Goal: Task Accomplishment & Management: Manage account settings

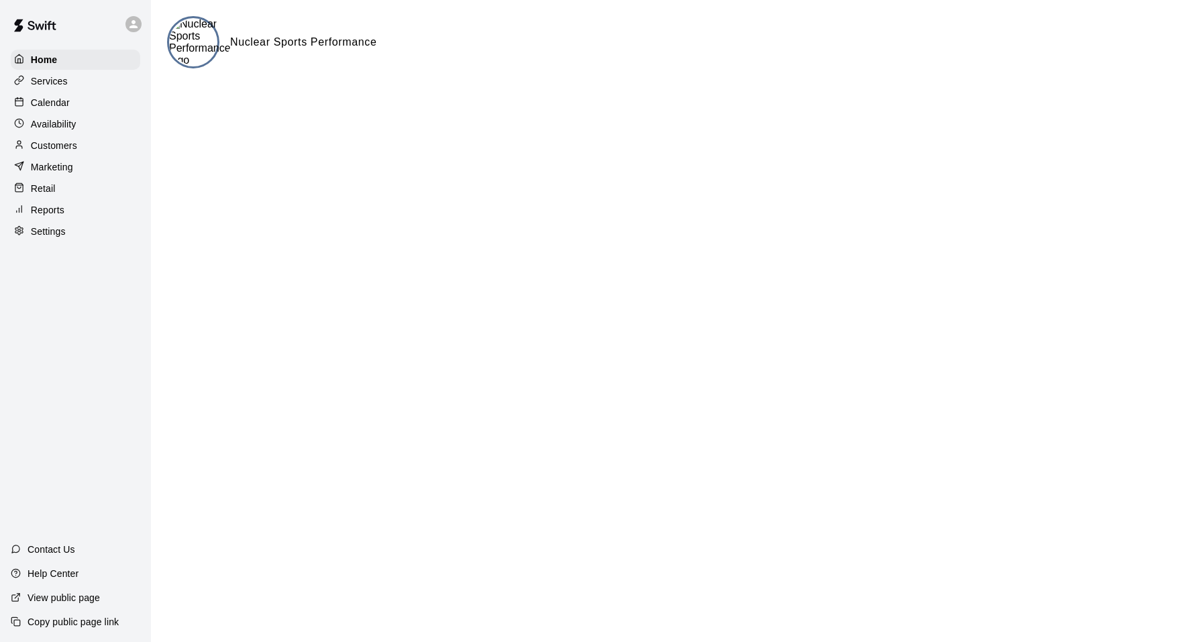
click at [97, 106] on div "Calendar" at bounding box center [76, 103] width 130 height 20
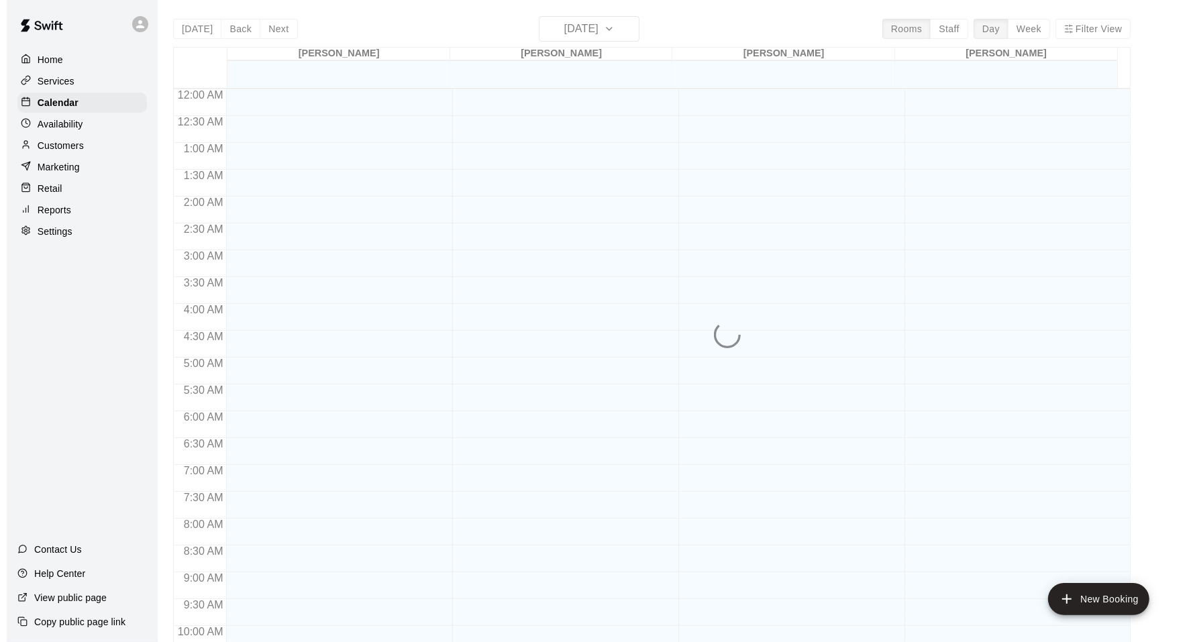
scroll to position [679, 0]
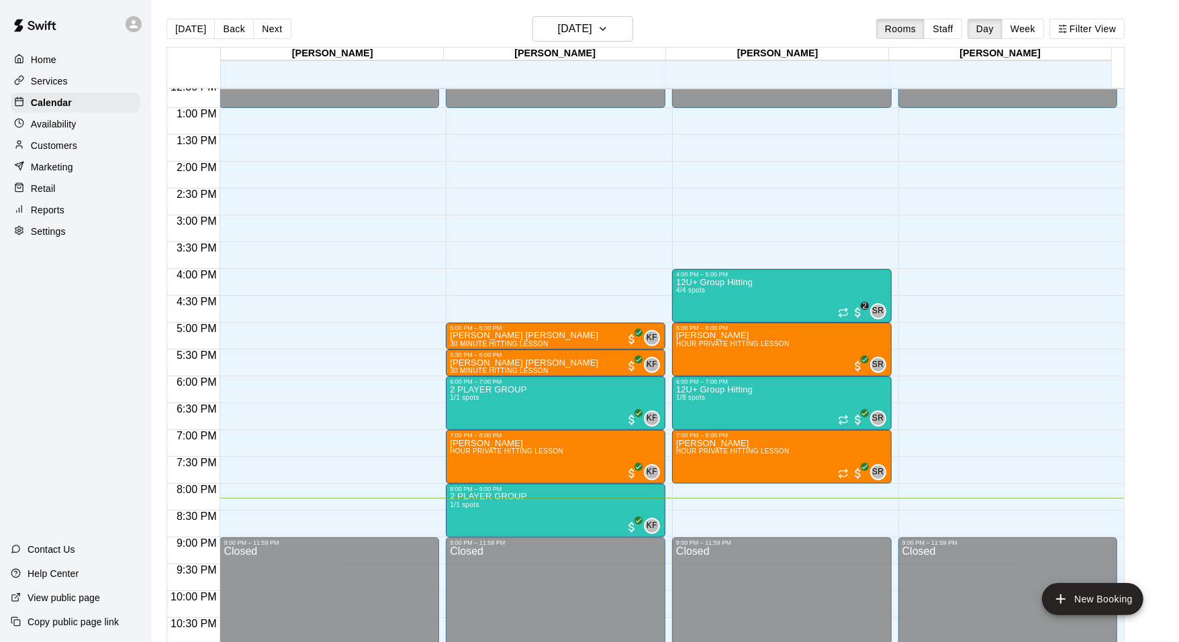
click at [81, 145] on div "Customers" at bounding box center [76, 146] width 130 height 20
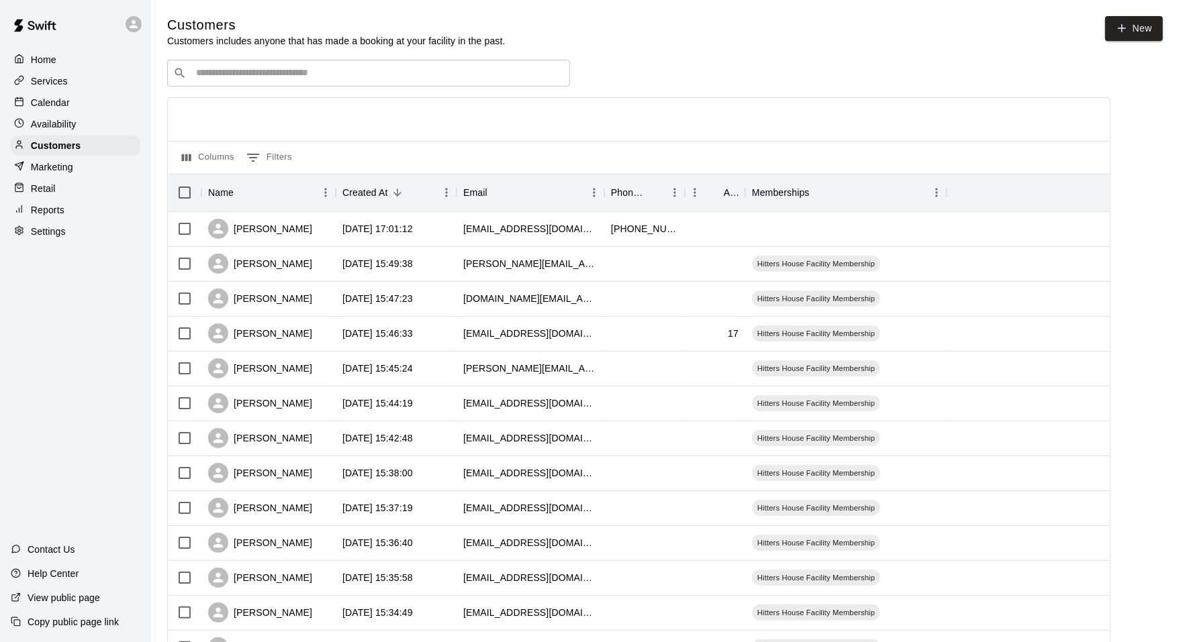
click at [385, 86] on div "​ ​" at bounding box center [368, 73] width 403 height 27
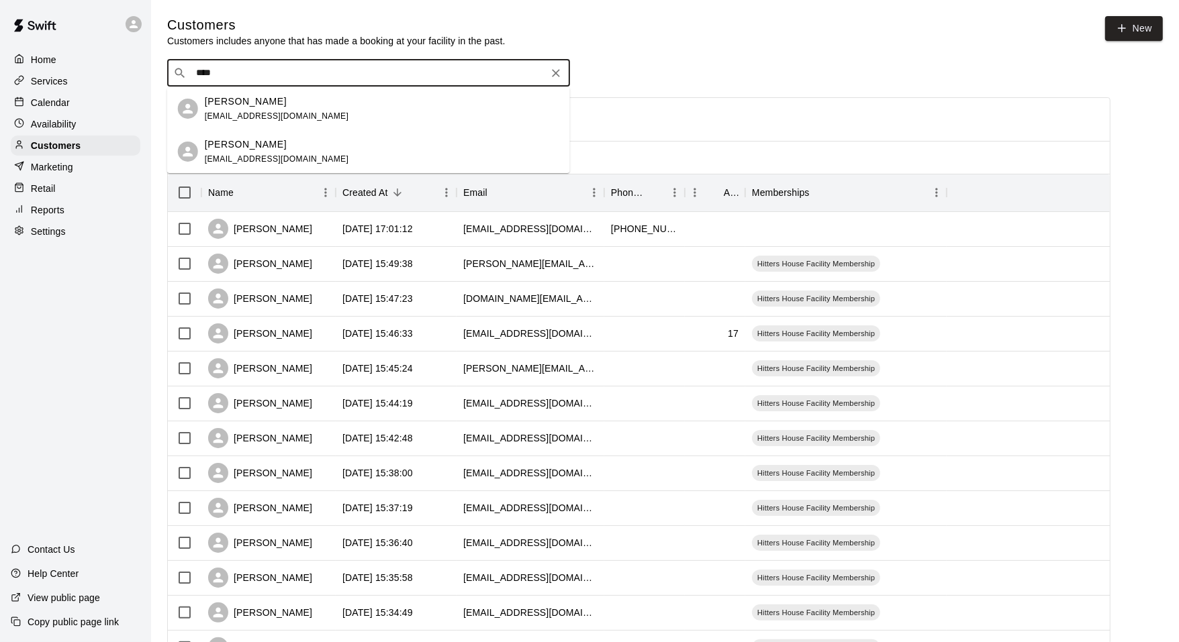
click at [750, 110] on div at bounding box center [639, 119] width 942 height 43
click at [508, 72] on input "****" at bounding box center [368, 72] width 352 height 13
type input "****"
click at [407, 98] on div "[PERSON_NAME] [PERSON_NAME] [EMAIL_ADDRESS][DOMAIN_NAME]" at bounding box center [382, 109] width 354 height 29
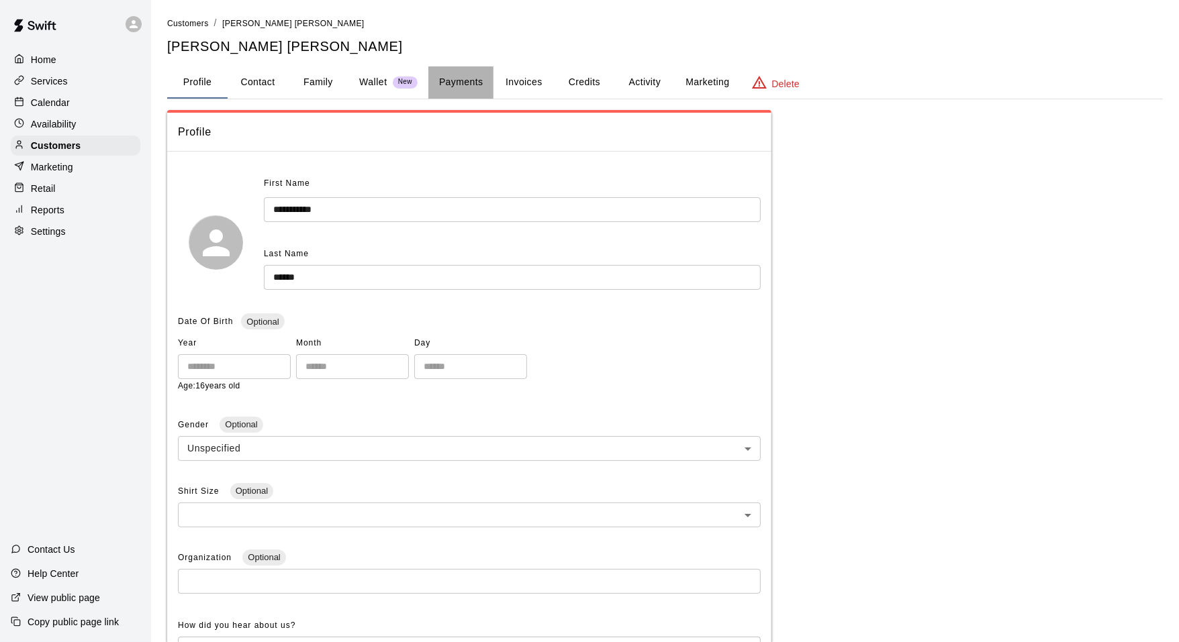
drag, startPoint x: 447, startPoint y: 77, endPoint x: 444, endPoint y: 70, distance: 6.9
click at [444, 70] on button "Payments" at bounding box center [460, 82] width 65 height 32
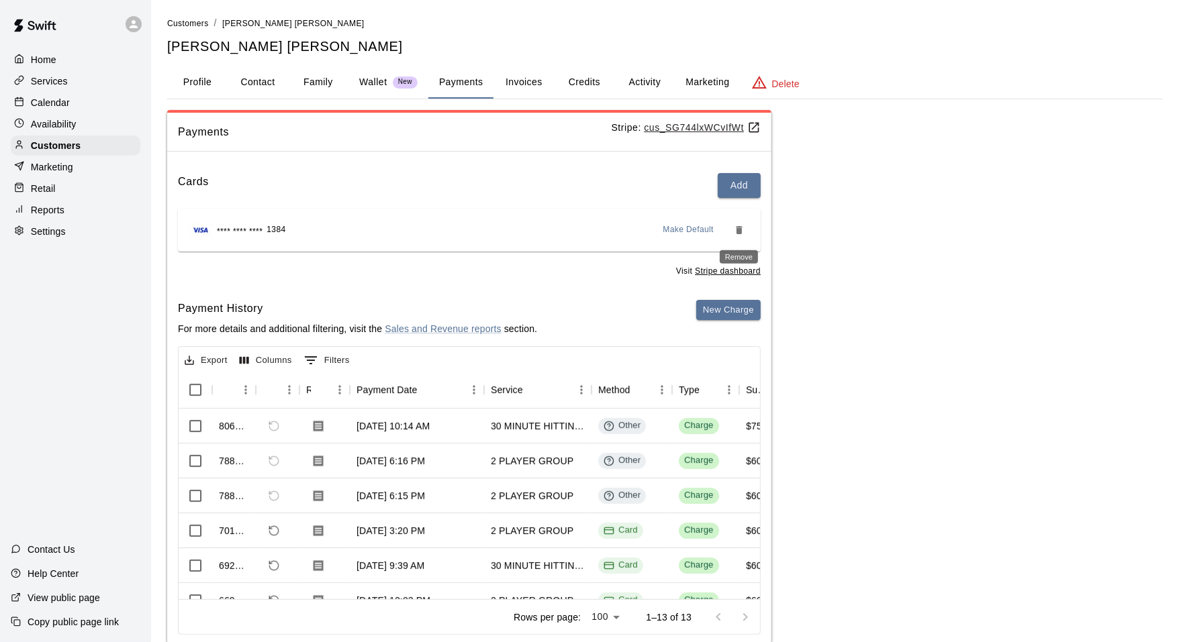
click at [743, 234] on icon "Remove" at bounding box center [739, 230] width 11 height 11
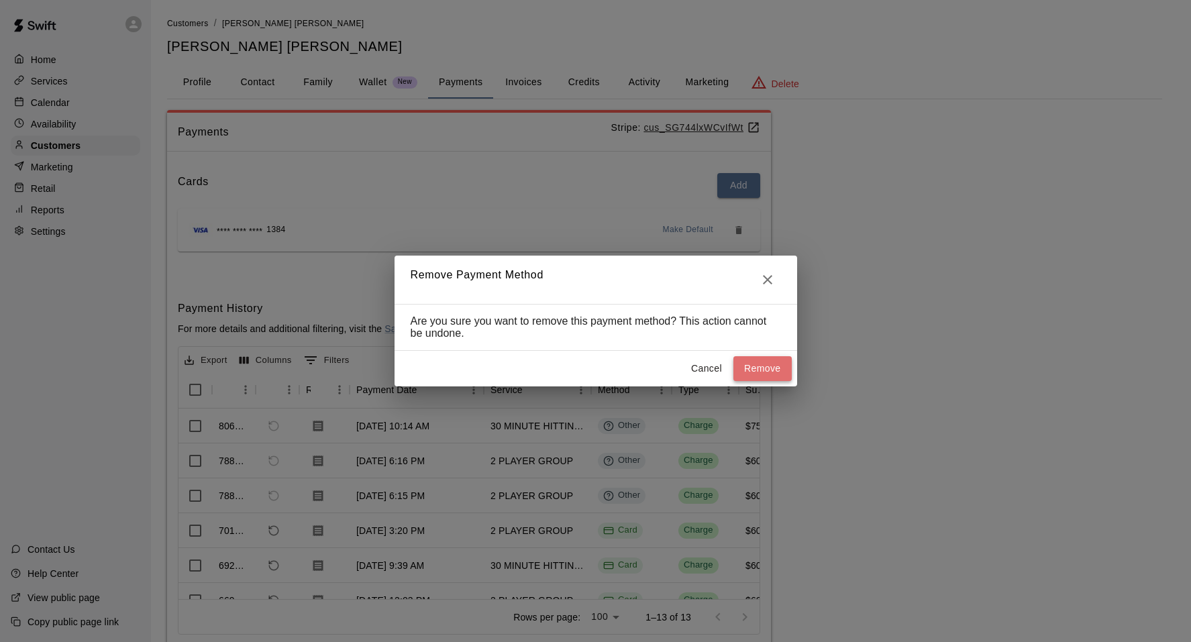
click at [779, 373] on button "Remove" at bounding box center [763, 368] width 58 height 25
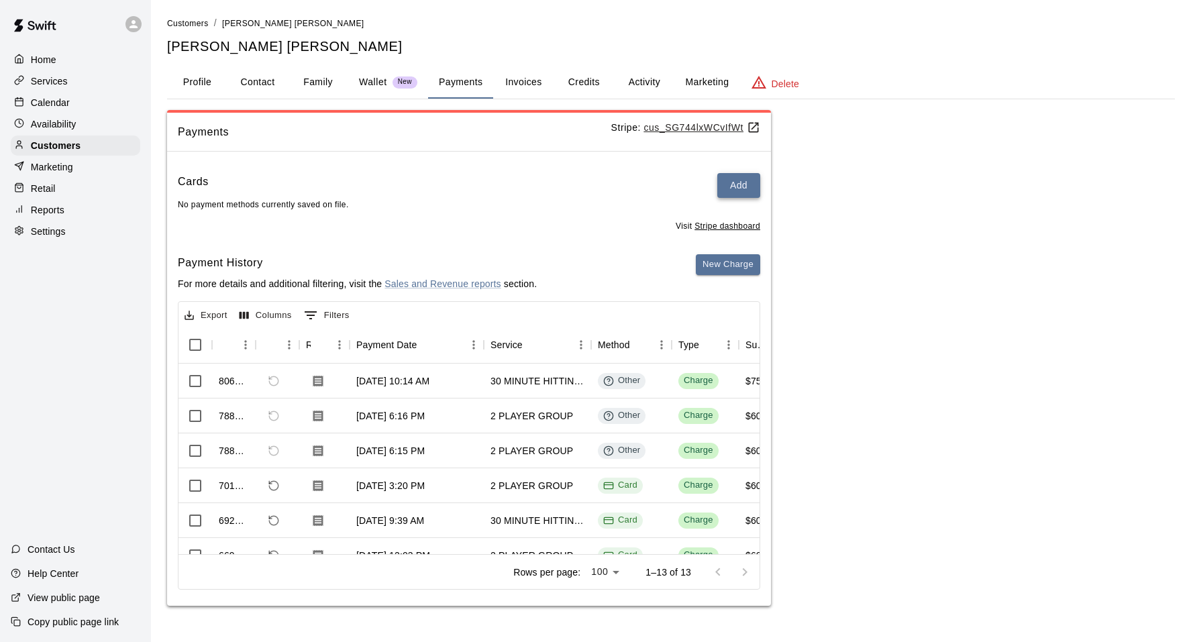
click at [742, 194] on button "Add" at bounding box center [738, 185] width 43 height 25
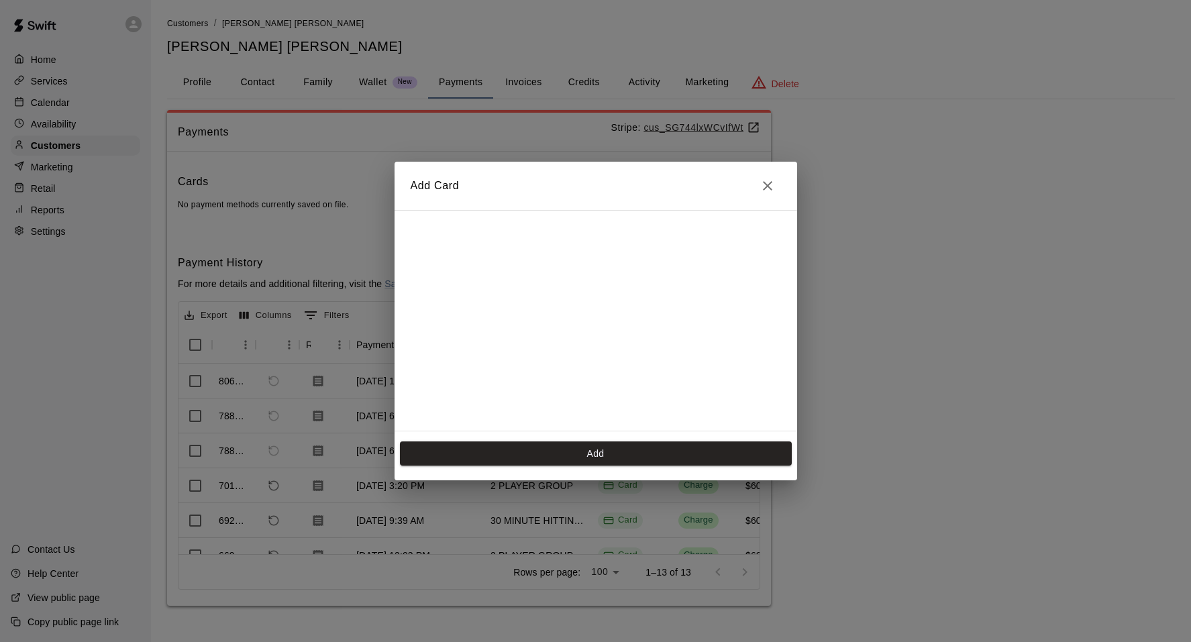
scroll to position [111, 0]
click at [614, 447] on button "Add" at bounding box center [596, 454] width 392 height 25
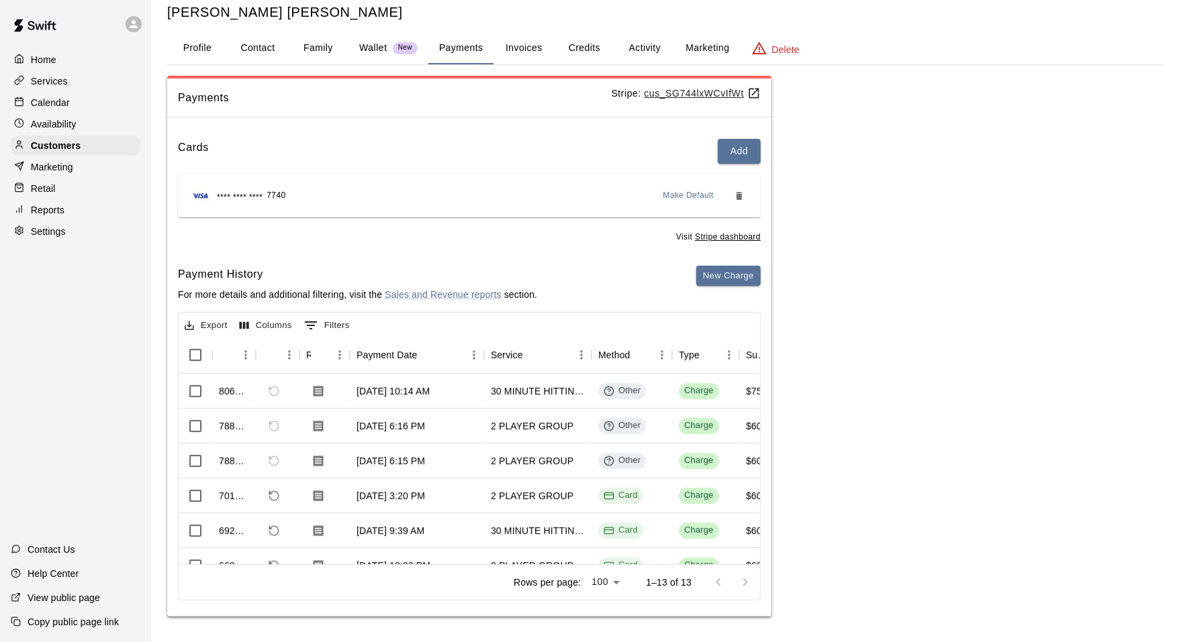
scroll to position [1, 0]
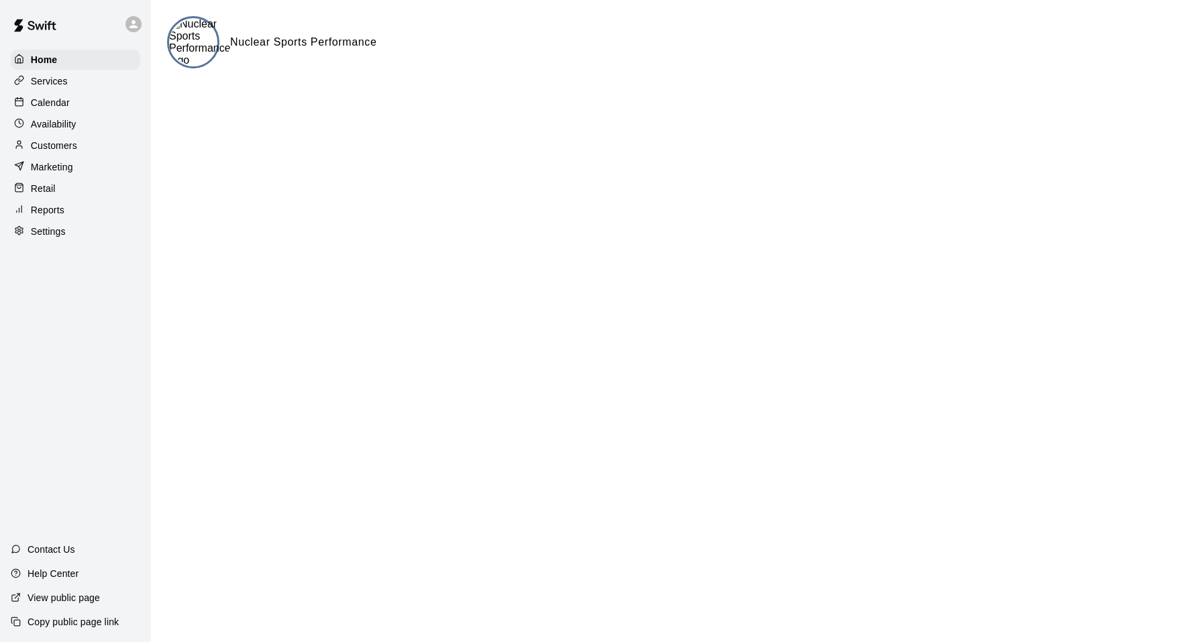
click at [60, 129] on p "Availability" at bounding box center [54, 123] width 46 height 13
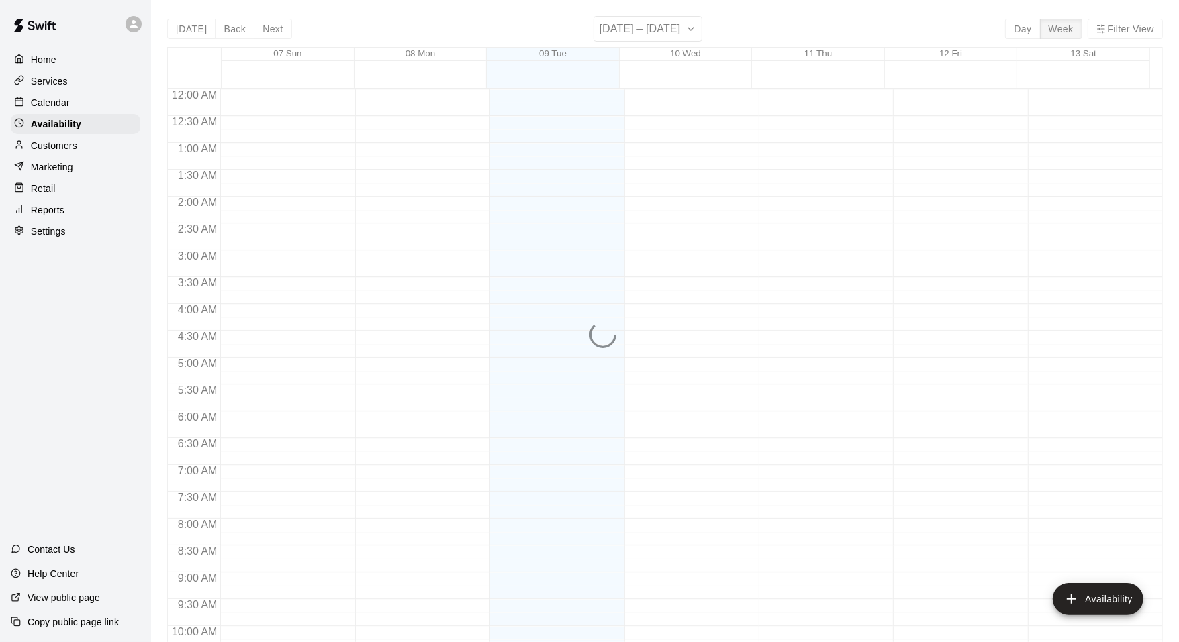
scroll to position [720, 0]
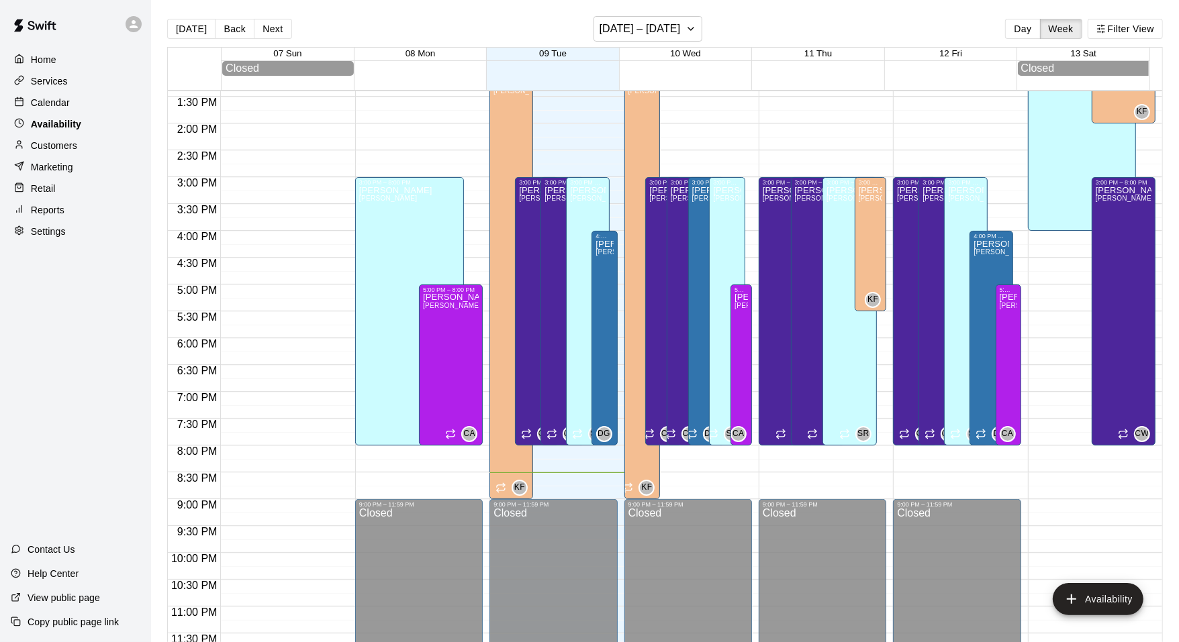
click at [83, 120] on div "Availability" at bounding box center [76, 124] width 130 height 20
click at [90, 97] on div "Calendar" at bounding box center [76, 103] width 130 height 20
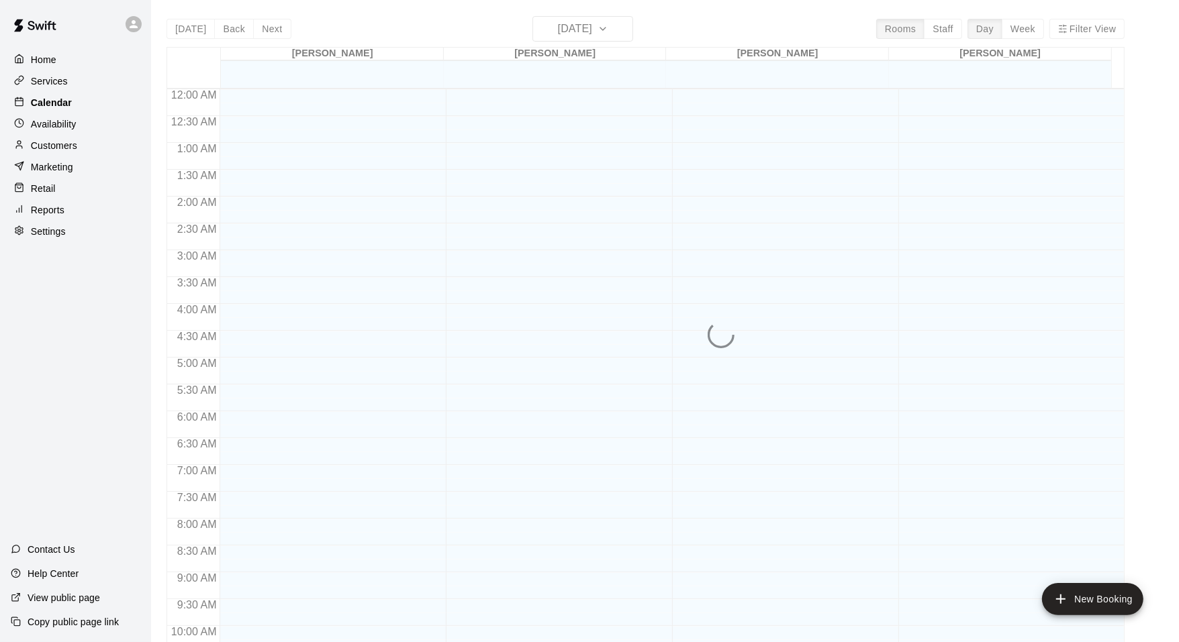
scroll to position [679, 0]
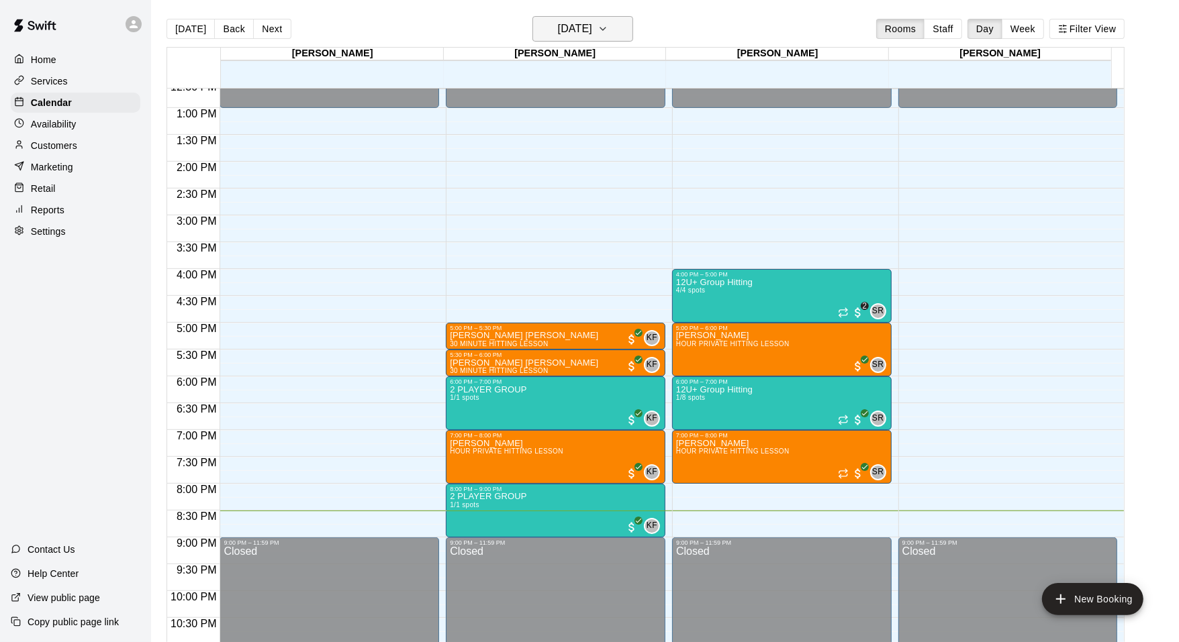
click at [570, 17] on button "[DATE]" at bounding box center [582, 29] width 101 height 26
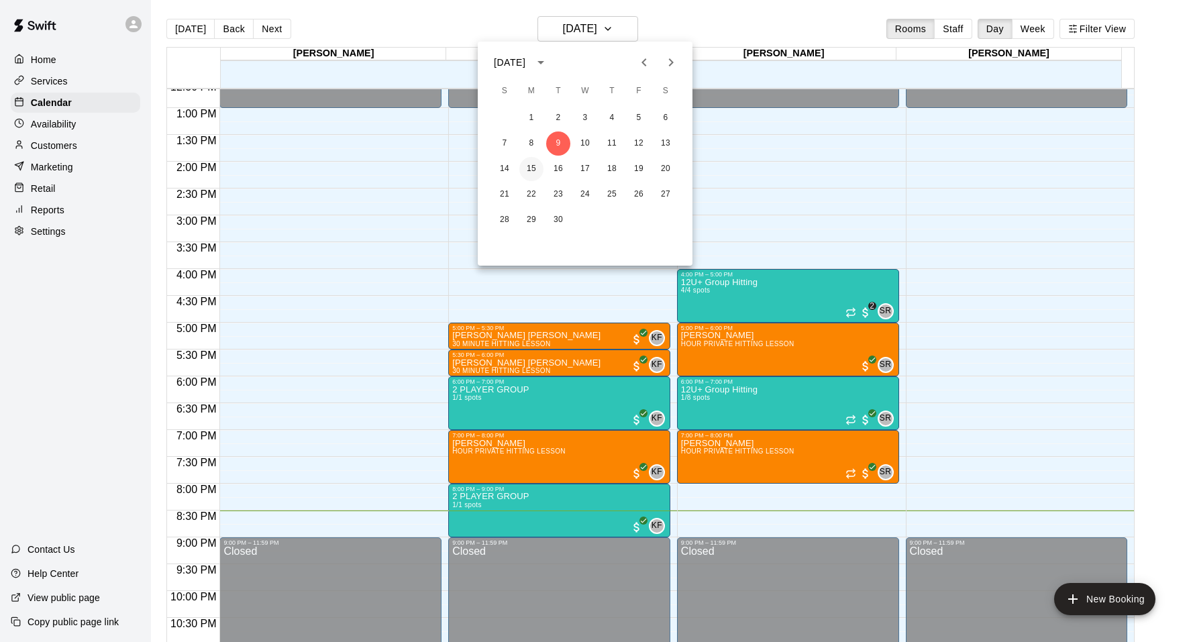
click at [532, 158] on button "15" at bounding box center [531, 169] width 24 height 24
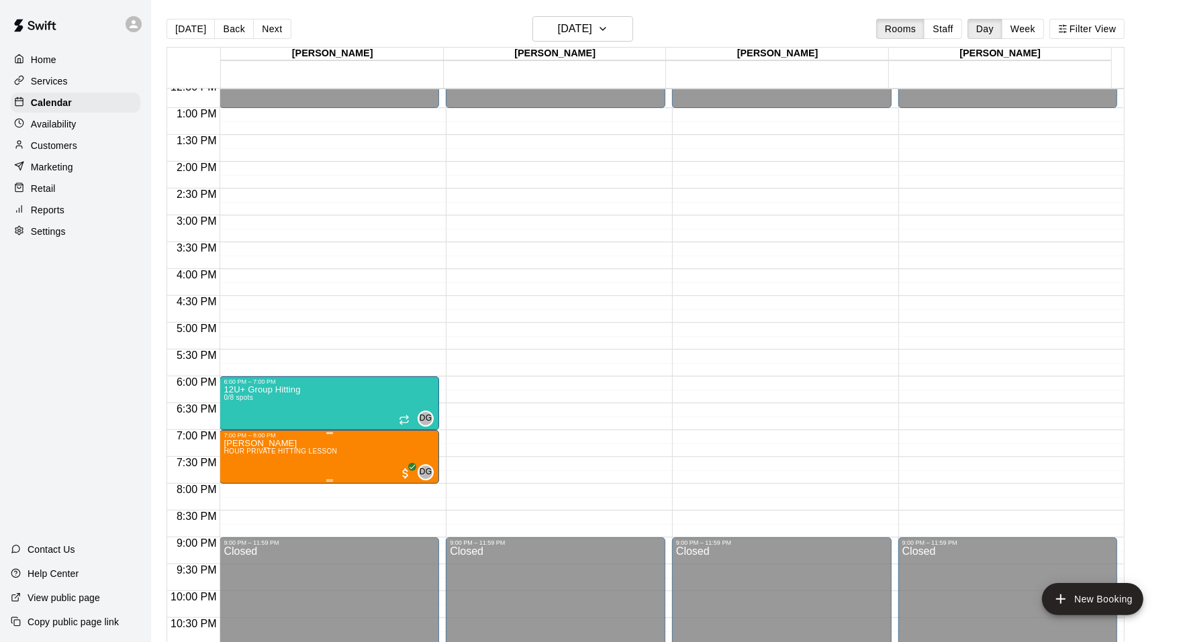
click at [310, 430] on div "7:00 PM – 8:00 PM Reid Gordon HOUR PRIVATE HITTING LESSON DG 0" at bounding box center [328, 457] width 219 height 54
click at [277, 457] on div at bounding box center [595, 321] width 1191 height 642
click at [261, 444] on p "Reid Gordon" at bounding box center [280, 444] width 113 height 0
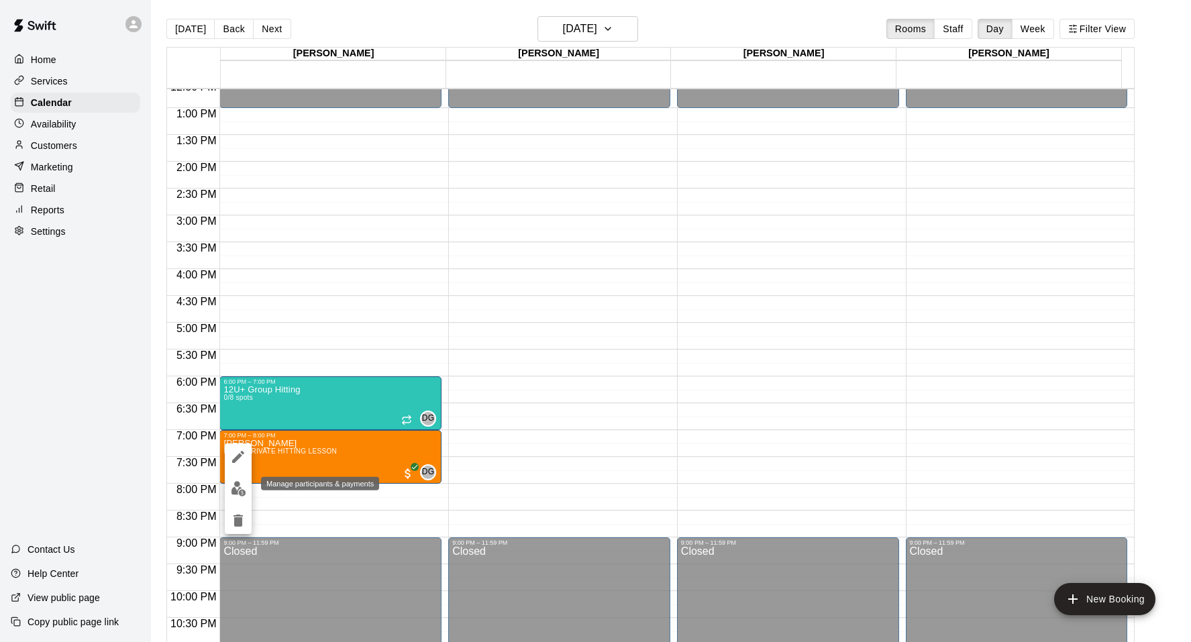
click at [232, 493] on img "edit" at bounding box center [238, 488] width 15 height 15
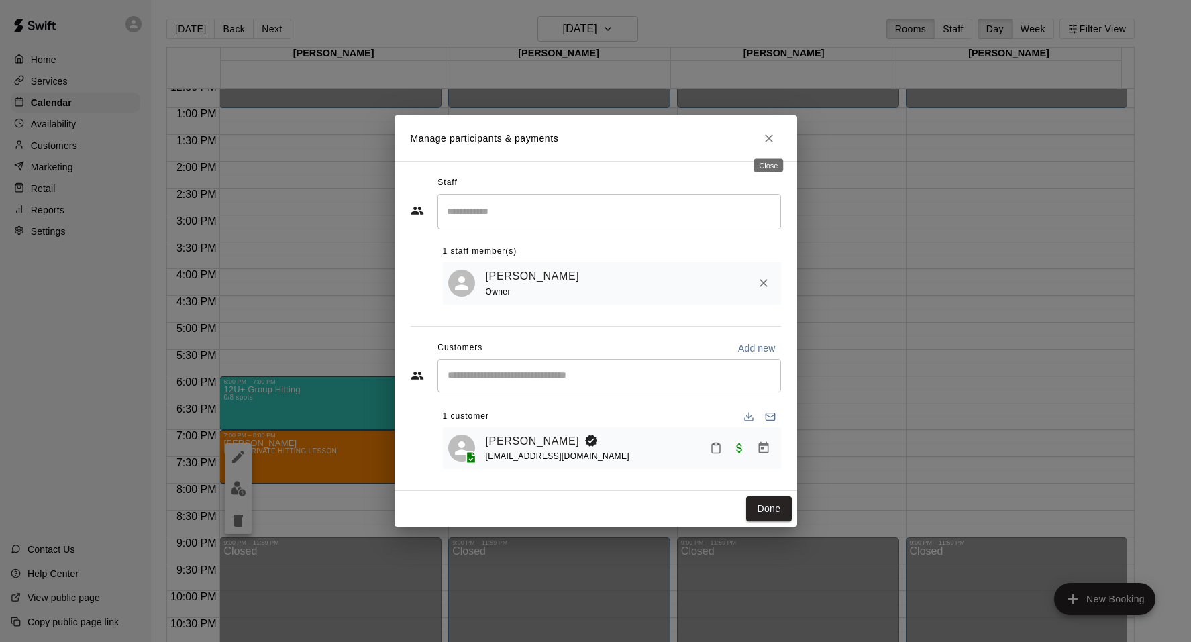
click at [770, 138] on icon "Close" at bounding box center [769, 138] width 8 height 8
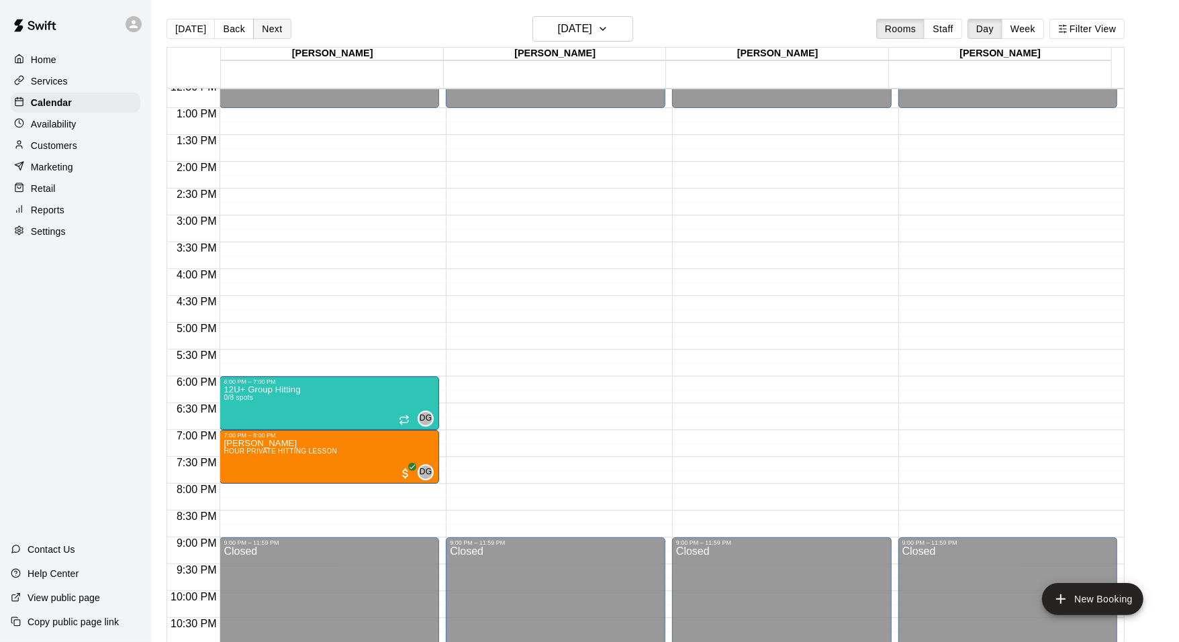
click at [279, 34] on button "Next" at bounding box center [272, 29] width 38 height 20
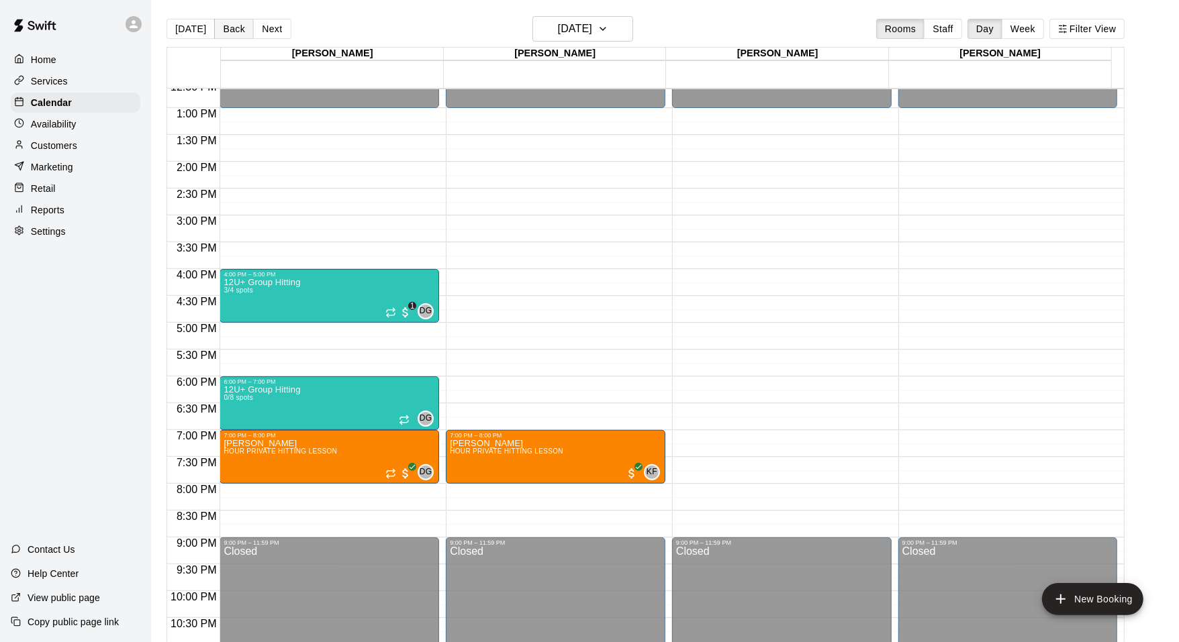
click at [244, 32] on button "Back" at bounding box center [234, 29] width 40 height 20
